Goal: Task Accomplishment & Management: Manage account settings

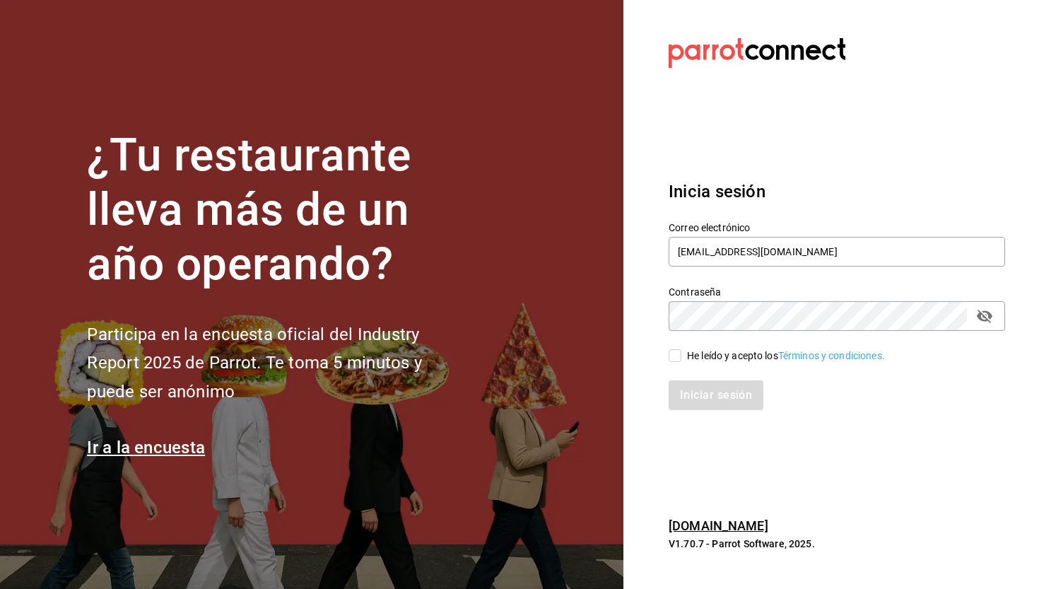
type input "[EMAIL_ADDRESS][DOMAIN_NAME]"
click at [683, 354] on span "He leído y acepto los Términos y condiciones." at bounding box center [783, 355] width 204 height 15
click at [681, 354] on input "He leído y acepto los Términos y condiciones." at bounding box center [674, 355] width 13 height 13
checkbox input "true"
click at [709, 401] on button "Iniciar sesión" at bounding box center [716, 395] width 96 height 30
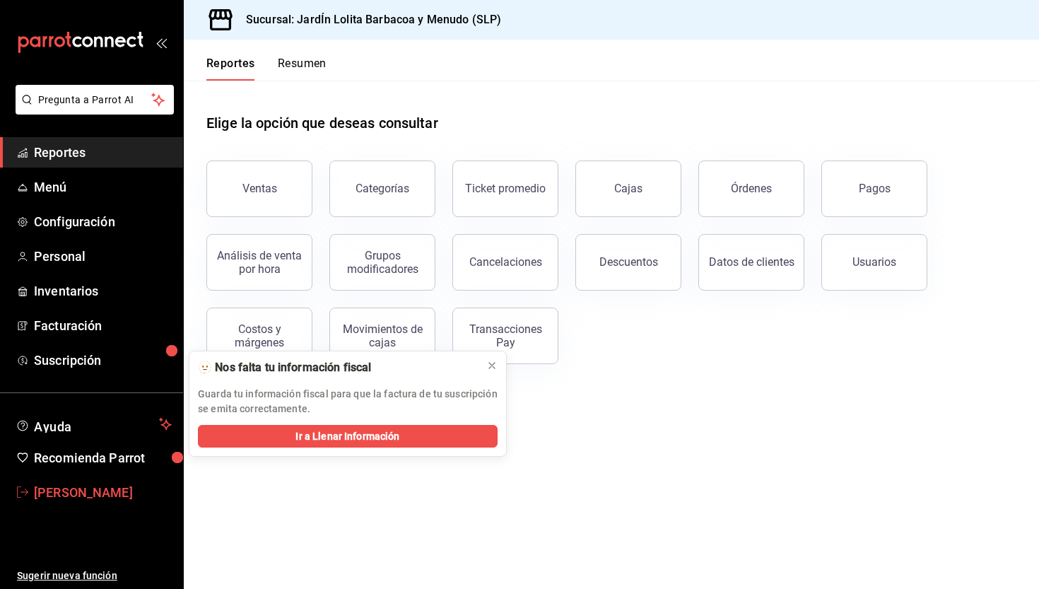
click at [90, 485] on span "Rolando Fuentes" at bounding box center [103, 492] width 138 height 19
